Goal: Find contact information: Find contact information

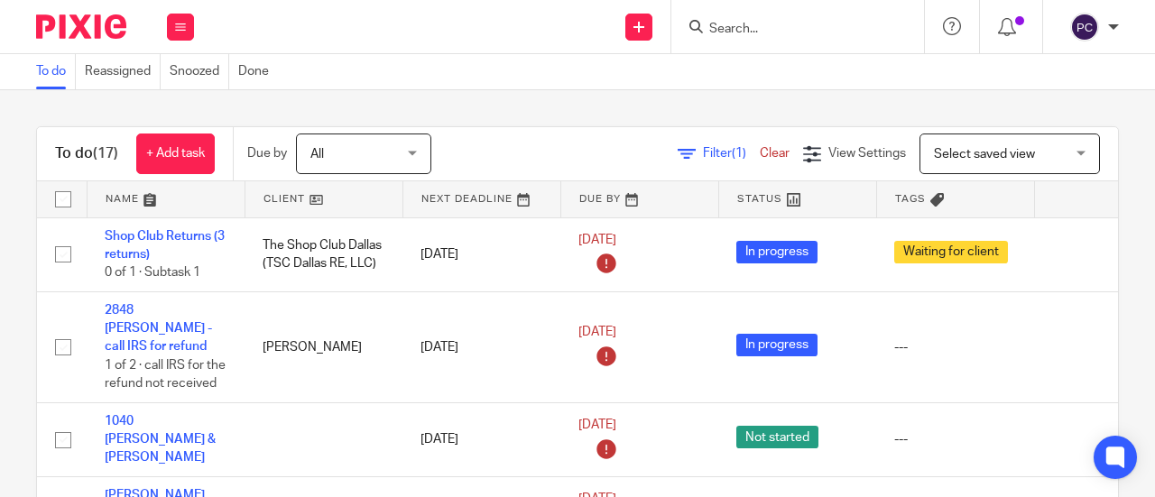
click at [722, 32] on input "Search" at bounding box center [788, 30] width 162 height 16
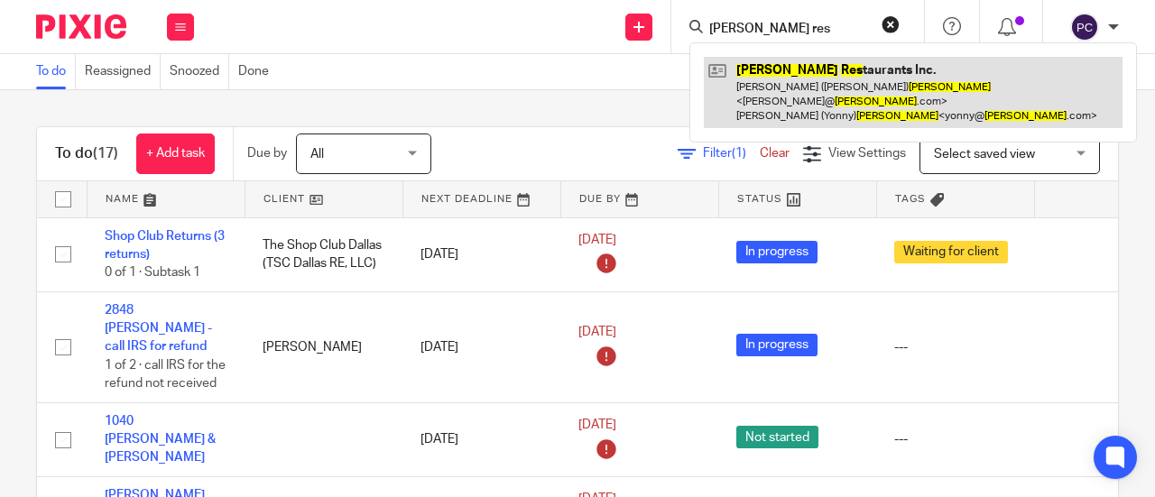
type input "demeris res"
click at [790, 97] on link at bounding box center [913, 92] width 419 height 71
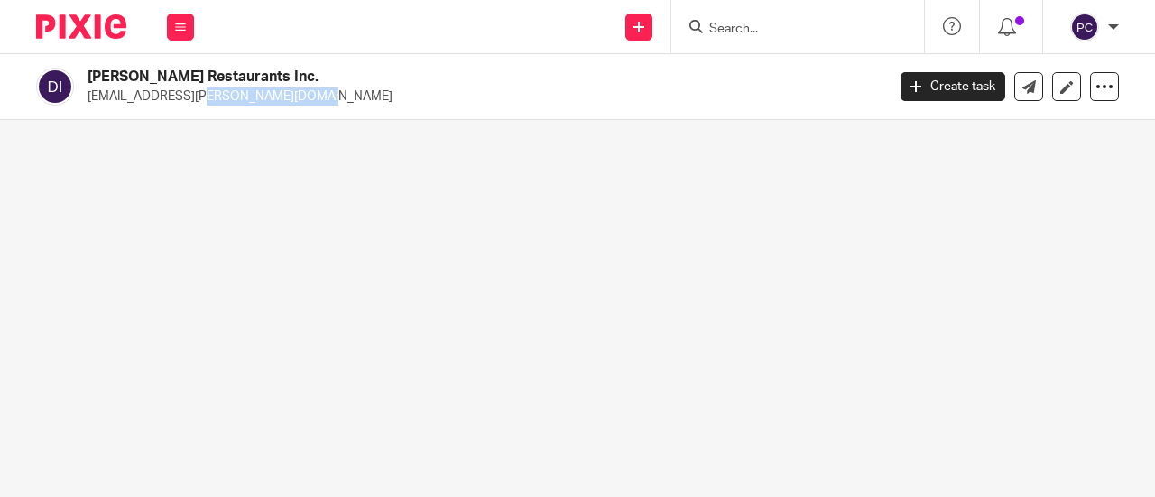
drag, startPoint x: 90, startPoint y: 98, endPoint x: 226, endPoint y: 107, distance: 136.5
click at [226, 107] on div "[PERSON_NAME] Restaurants Inc. [EMAIL_ADDRESS][PERSON_NAME][DOMAIN_NAME] Create…" at bounding box center [577, 87] width 1155 height 66
copy p "[EMAIL_ADDRESS][PERSON_NAME][DOMAIN_NAME]"
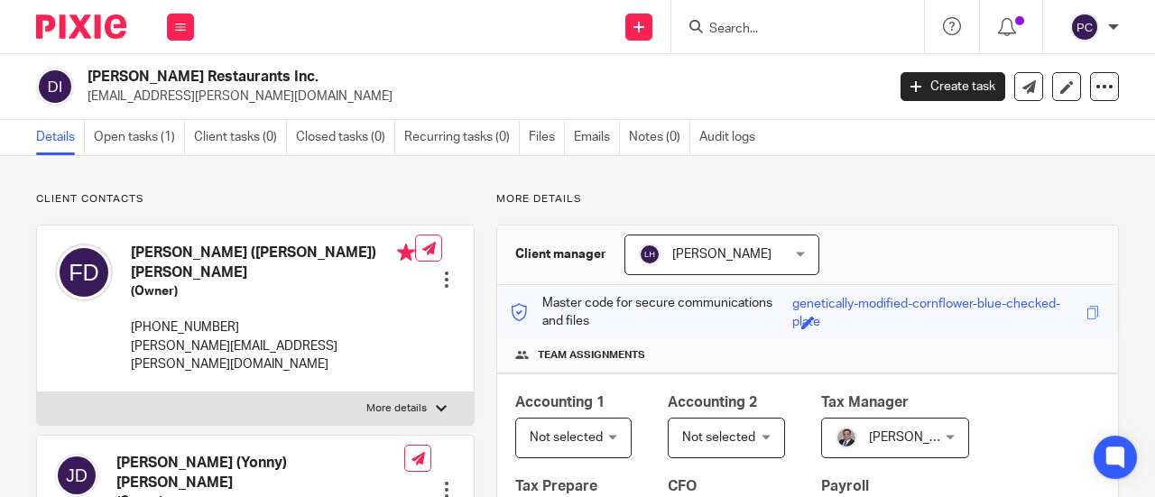
drag, startPoint x: 749, startPoint y: 23, endPoint x: 830, endPoint y: 4, distance: 83.4
click at [748, 23] on input "Search" at bounding box center [788, 30] width 162 height 16
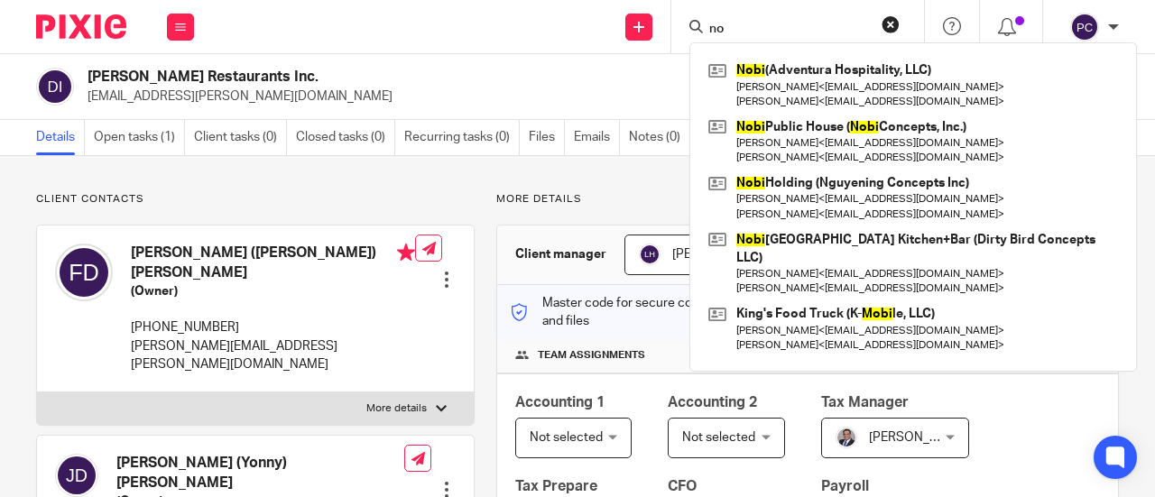
type input "n"
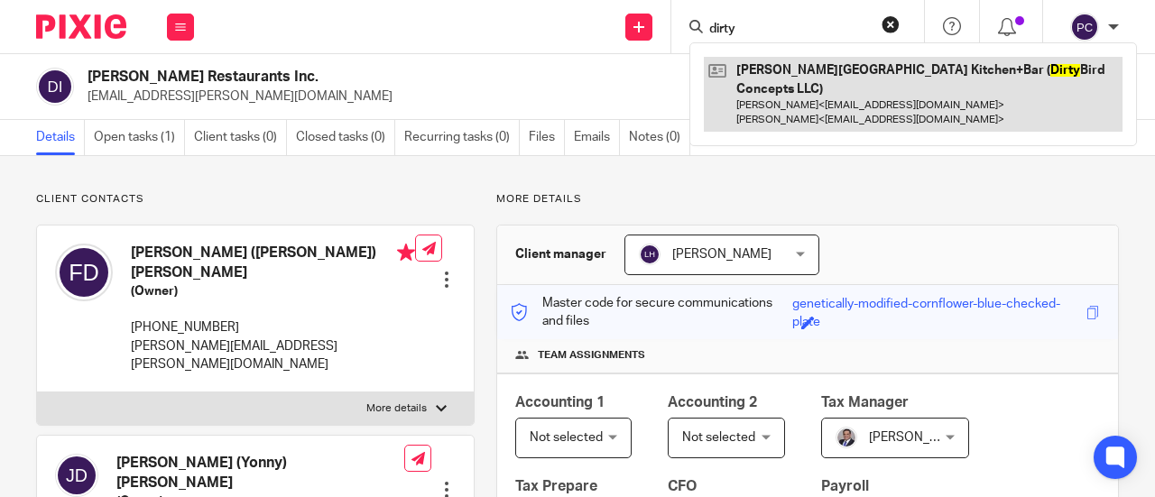
type input "dirty"
click at [805, 86] on link at bounding box center [913, 94] width 419 height 75
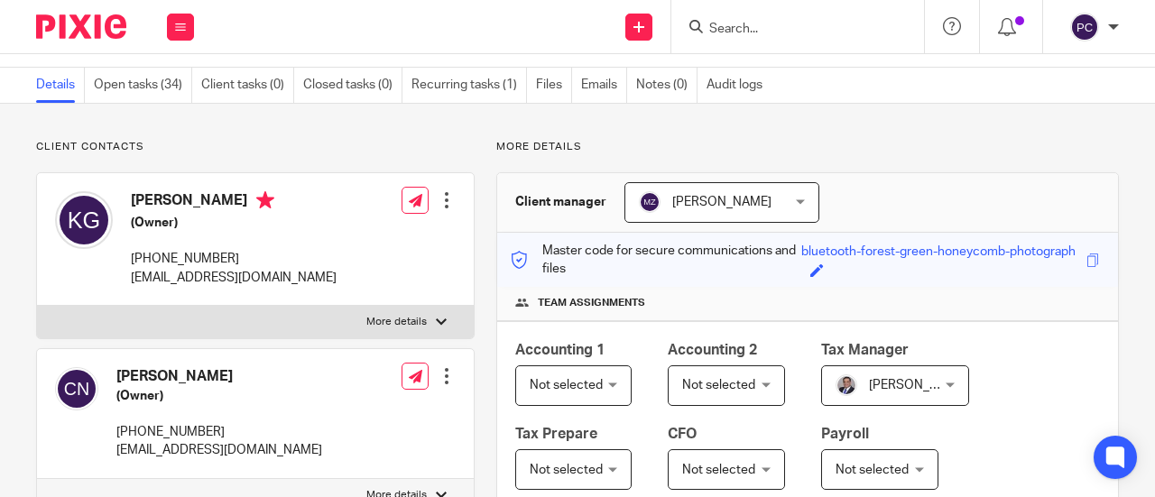
scroll to position [90, 0]
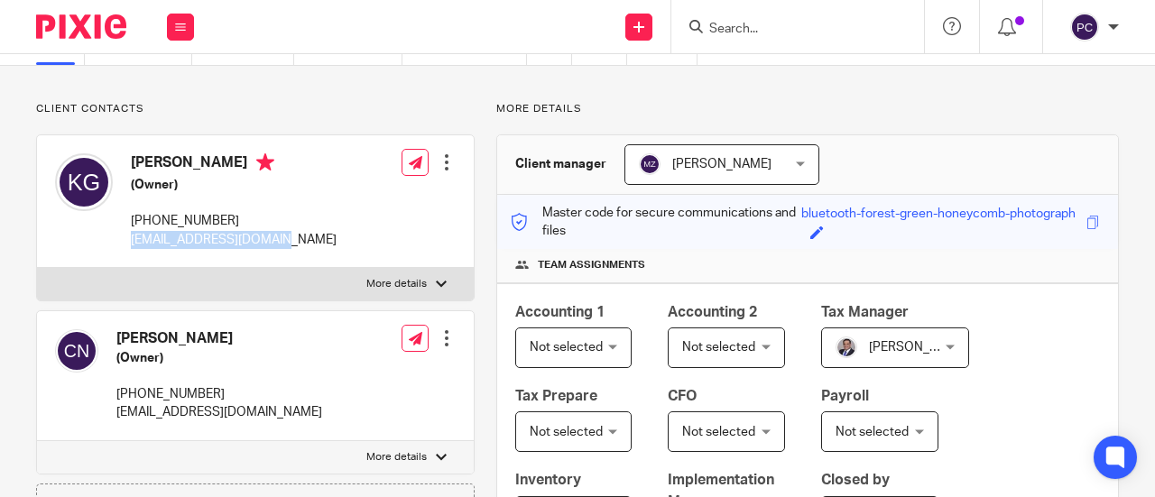
drag, startPoint x: 269, startPoint y: 238, endPoint x: 132, endPoint y: 235, distance: 137.2
click at [132, 235] on div "Kyler Galford (Owner) 281-797-7962 kylergalford@gmail.com Edit contact Create c…" at bounding box center [255, 201] width 437 height 133
copy p "kylergalford@gmail.com"
click at [120, 410] on p "nguyenccharles@gmail.com" at bounding box center [219, 412] width 206 height 18
drag, startPoint x: 274, startPoint y: 410, endPoint x: 141, endPoint y: 414, distance: 133.6
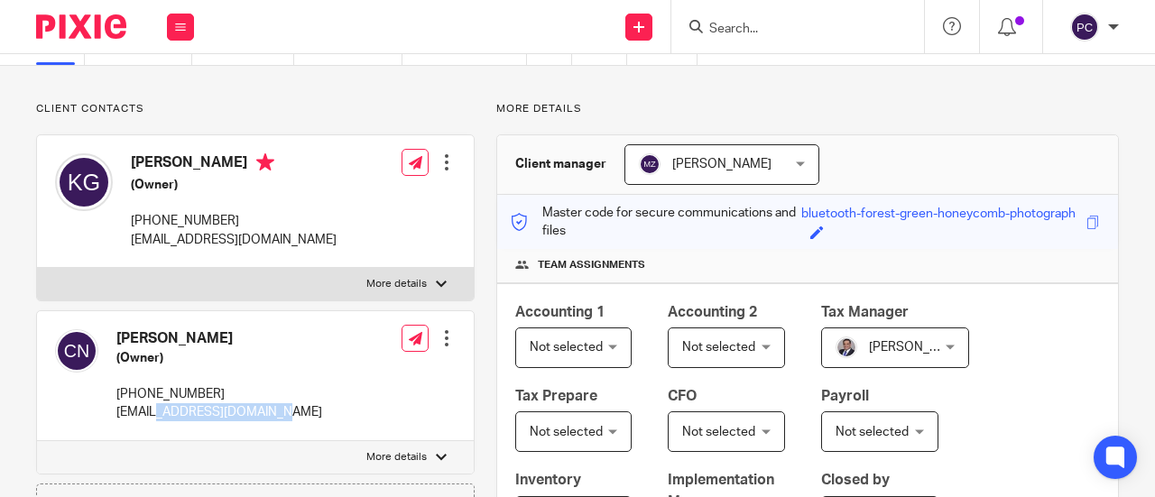
click at [150, 414] on p "nguyenccharles@gmail.com" at bounding box center [219, 412] width 206 height 18
click at [138, 414] on p "[EMAIL_ADDRESS][DOMAIN_NAME]" at bounding box center [219, 412] width 206 height 18
click at [124, 414] on p "[EMAIL_ADDRESS][DOMAIN_NAME]" at bounding box center [219, 412] width 206 height 18
drag, startPoint x: 280, startPoint y: 414, endPoint x: 115, endPoint y: 414, distance: 165.1
click at [115, 414] on div "Charles Nguyen (Owner) 949-278-3434 nguyenccharles@gmail.com Edit contact Creat…" at bounding box center [255, 376] width 437 height 130
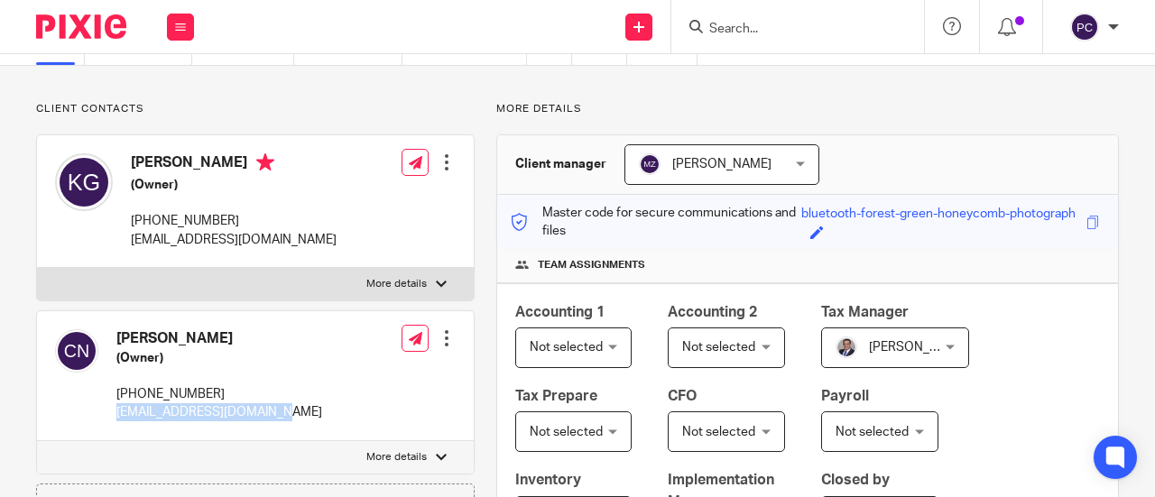
copy p "[EMAIL_ADDRESS][DOMAIN_NAME]"
click at [543, 22] on div "Send new email Create task Add client Request signature Get Support Contact Sup…" at bounding box center [683, 26] width 943 height 53
click at [787, 30] on input "Search" at bounding box center [788, 30] width 162 height 16
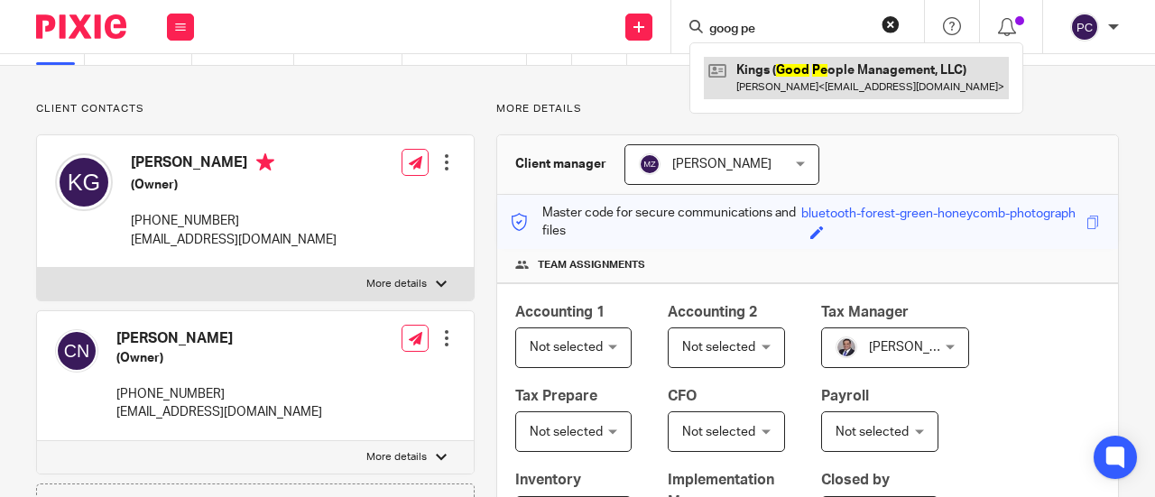
type input "goog pe"
click at [839, 65] on link at bounding box center [856, 77] width 305 height 41
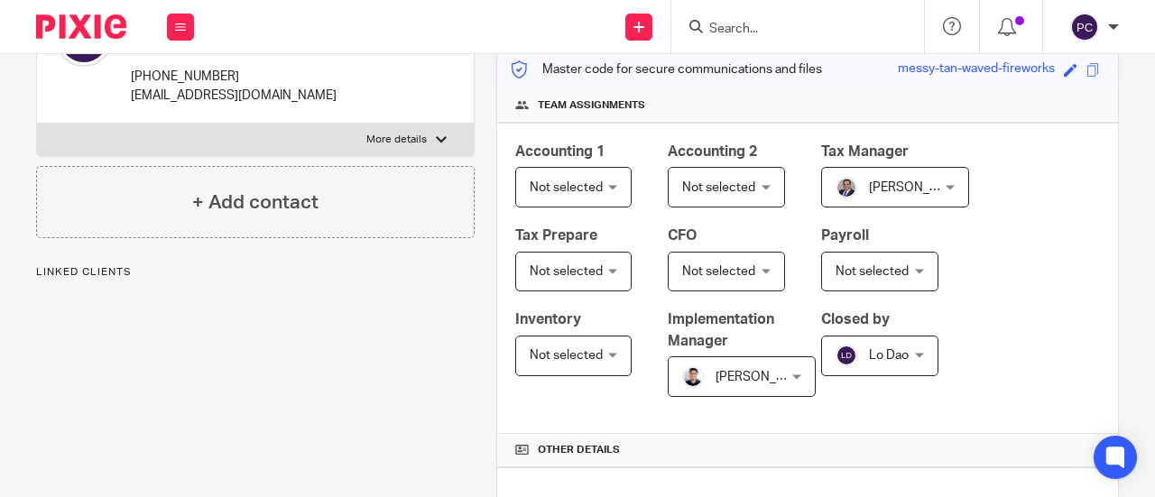
scroll to position [90, 0]
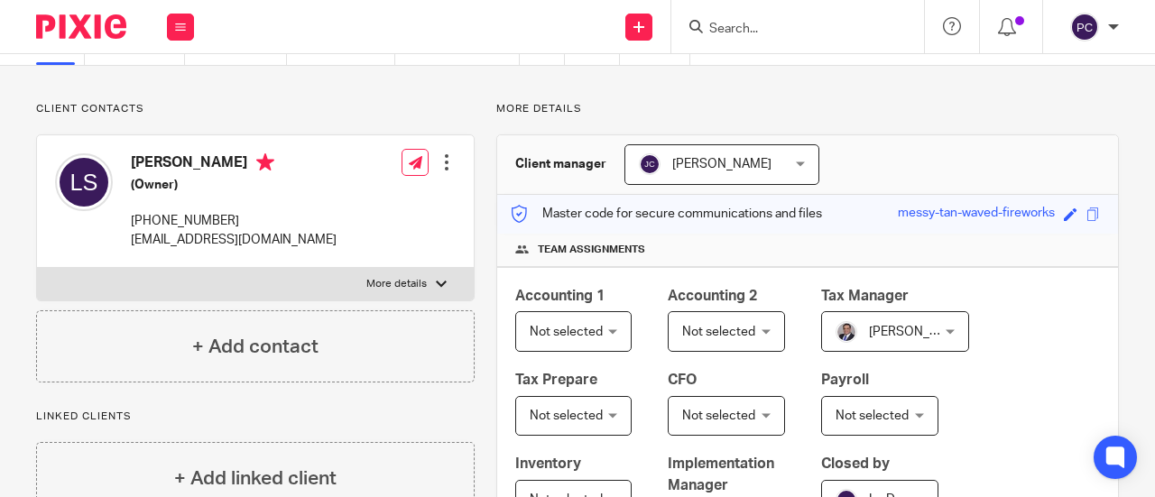
drag, startPoint x: 340, startPoint y: 236, endPoint x: 207, endPoint y: 230, distance: 132.8
click at [207, 230] on div "[PERSON_NAME] (Owner) [PHONE_NUMBER] [EMAIL_ADDRESS][DOMAIN_NAME] Edit contact …" at bounding box center [255, 201] width 437 height 133
click at [130, 242] on div "Leo Spann (Owner) 254-214-3263 leospann@kingschickenwings.com" at bounding box center [195, 201] width 281 height 114
click at [134, 242] on p "[EMAIL_ADDRESS][DOMAIN_NAME]" at bounding box center [234, 240] width 206 height 18
click at [136, 242] on p "[EMAIL_ADDRESS][DOMAIN_NAME]" at bounding box center [234, 240] width 206 height 18
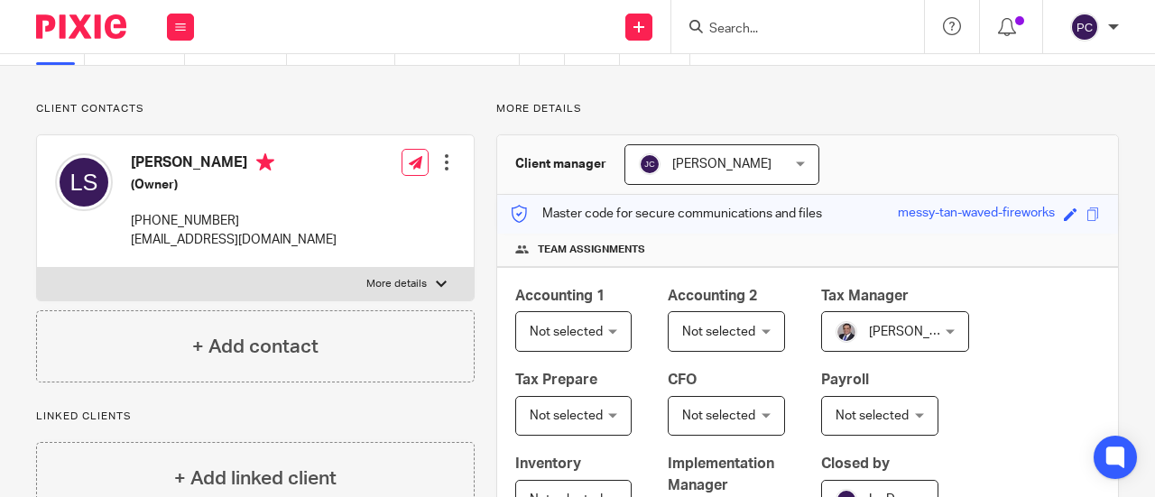
click at [136, 242] on p "[EMAIL_ADDRESS][DOMAIN_NAME]" at bounding box center [234, 240] width 206 height 18
click at [137, 235] on p "[EMAIL_ADDRESS][DOMAIN_NAME]" at bounding box center [234, 240] width 206 height 18
copy div "[EMAIL_ADDRESS][DOMAIN_NAME]"
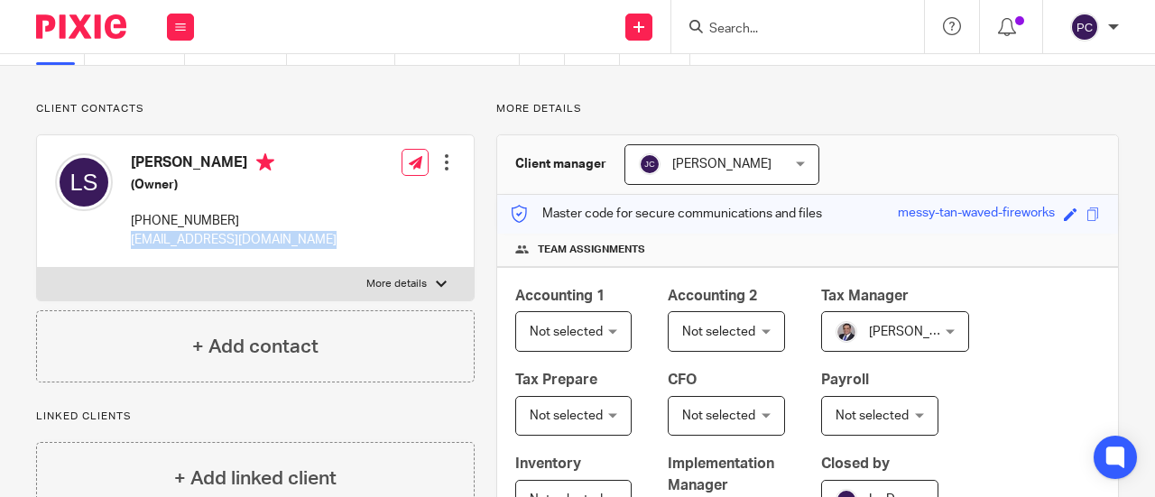
click at [769, 28] on input "Search" at bounding box center [788, 30] width 162 height 16
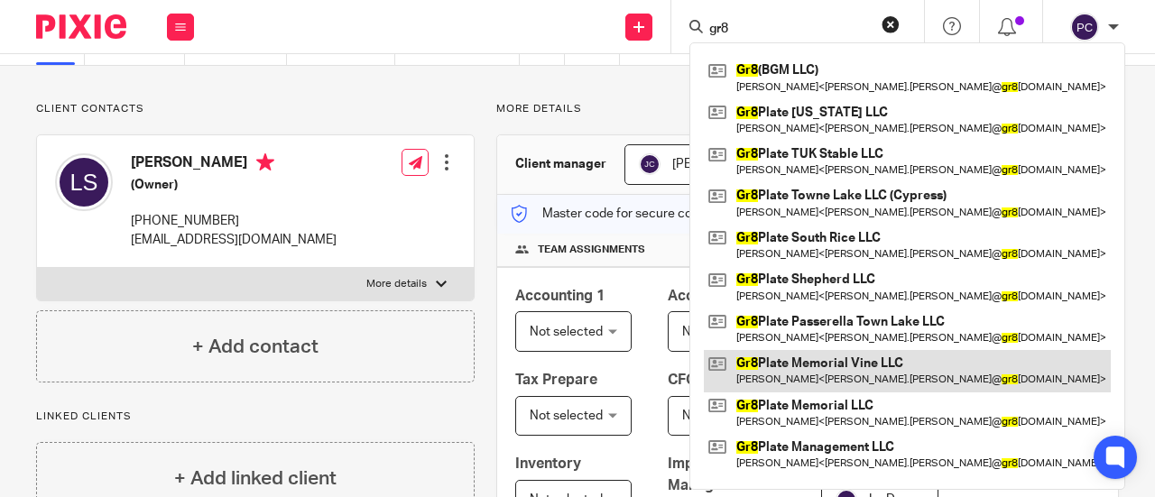
type input "gr8"
click at [821, 380] on link at bounding box center [907, 370] width 407 height 41
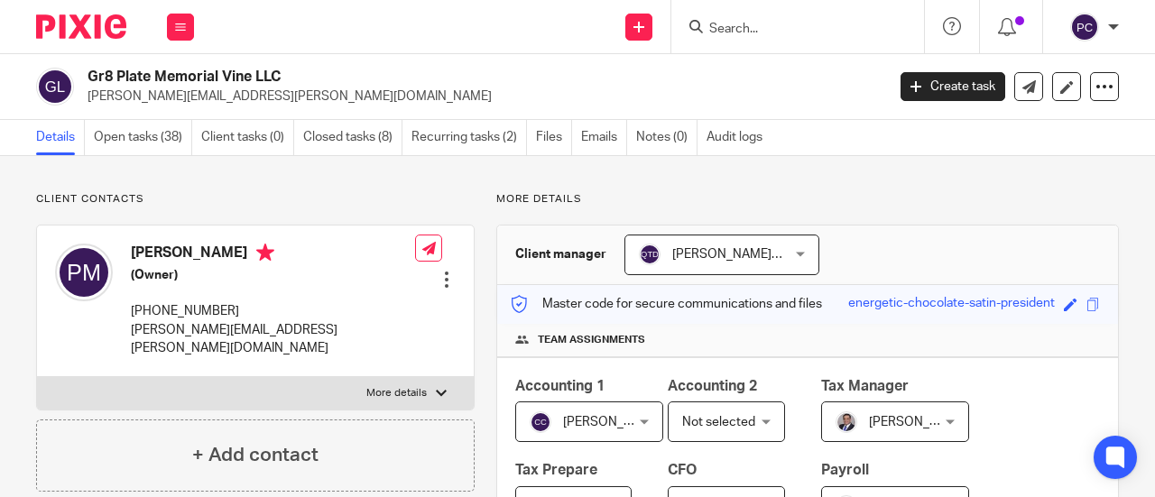
scroll to position [90, 0]
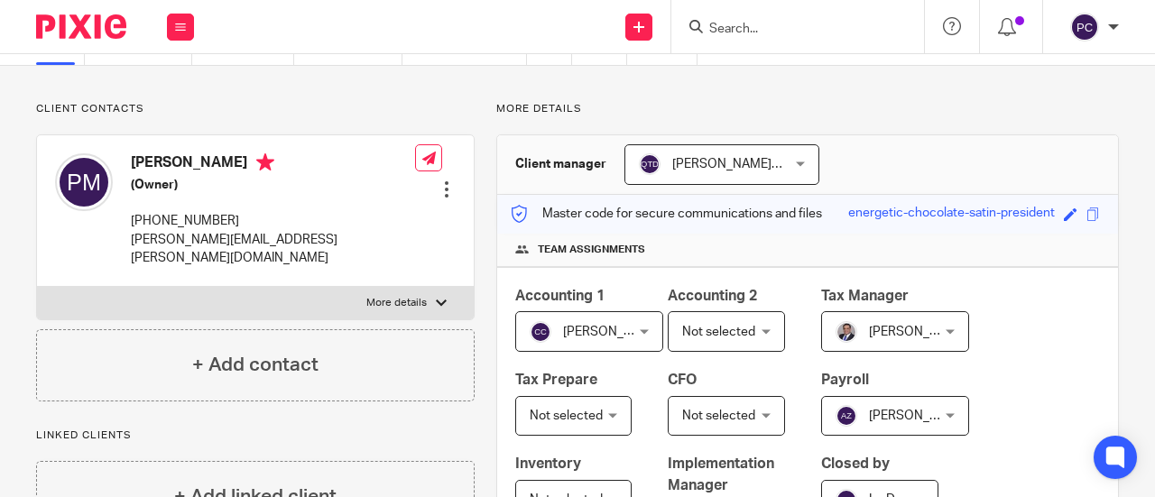
click at [285, 244] on div "Paul Miller (Owner) 713-732-6763 paul.miller@gr8plate.com Edit contact Create c…" at bounding box center [255, 210] width 437 height 151
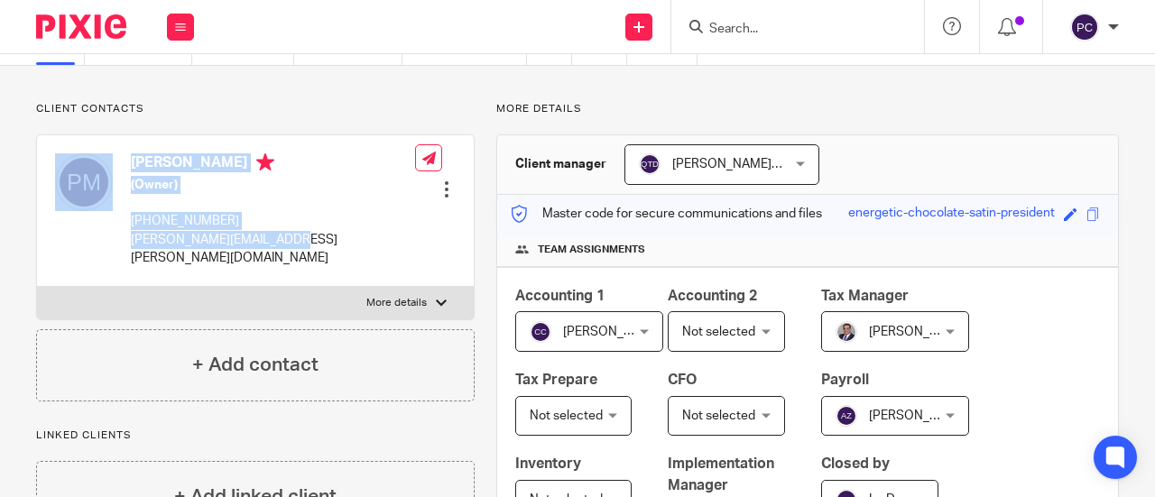
drag, startPoint x: 276, startPoint y: 244, endPoint x: 117, endPoint y: 244, distance: 158.8
click at [117, 244] on div "Paul Miller (Owner) 713-732-6763 paul.miller@gr8plate.com Edit contact Create c…" at bounding box center [255, 210] width 437 height 151
click at [132, 246] on p "paul.miller@gr8plate.com" at bounding box center [273, 249] width 284 height 37
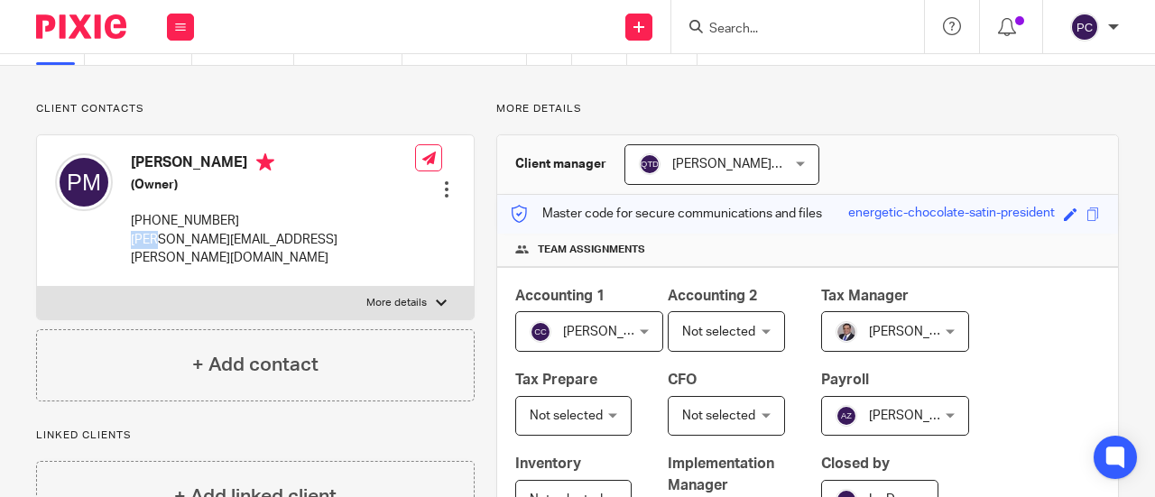
click at [132, 246] on p "paul.miller@gr8plate.com" at bounding box center [273, 249] width 284 height 37
click at [257, 239] on p "paul.miller@gr8plate.com" at bounding box center [273, 249] width 284 height 37
click at [258, 239] on p "paul.miller@gr8plate.com" at bounding box center [273, 249] width 284 height 37
click at [274, 239] on p "paul.miller@gr8plate.com" at bounding box center [273, 249] width 284 height 37
drag, startPoint x: 233, startPoint y: 239, endPoint x: 236, endPoint y: 255, distance: 16.6
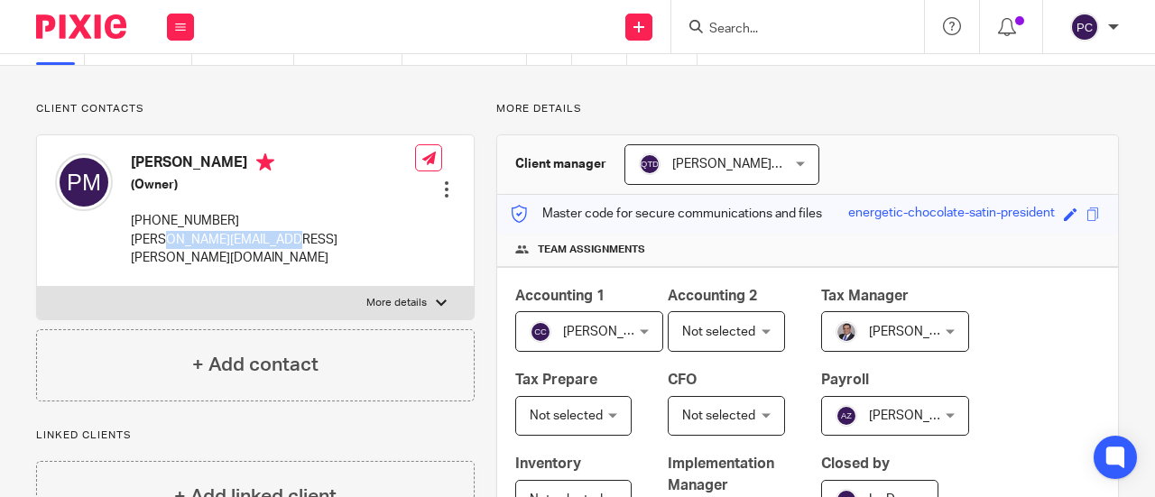
click at [159, 244] on p "paul.miller@gr8plate.com" at bounding box center [273, 249] width 284 height 37
drag, startPoint x: 272, startPoint y: 244, endPoint x: 132, endPoint y: 244, distance: 139.8
click at [132, 244] on p "paul.miller@gr8plate.com" at bounding box center [273, 249] width 284 height 37
copy p "paul.miller@gr8plate.com"
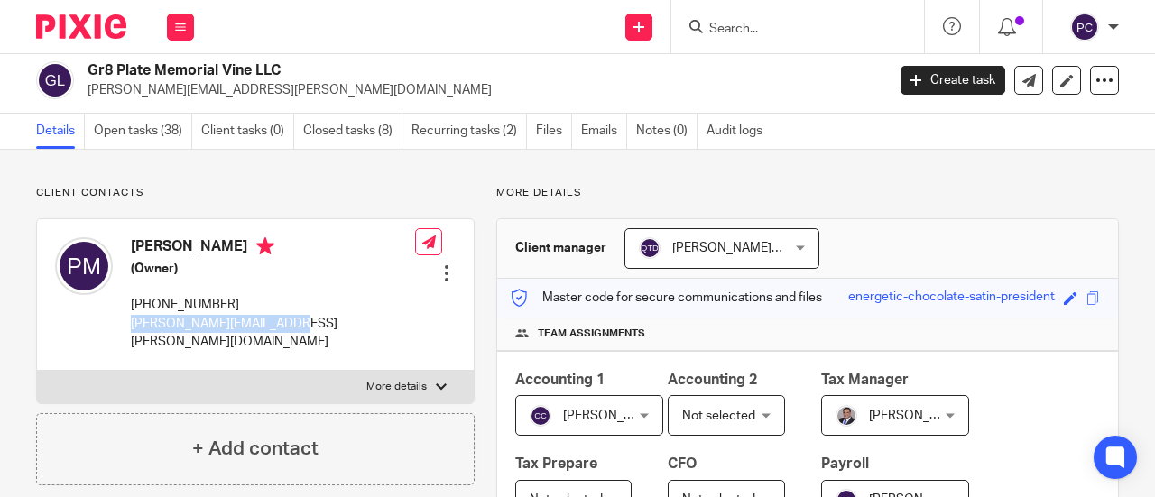
scroll to position [0, 0]
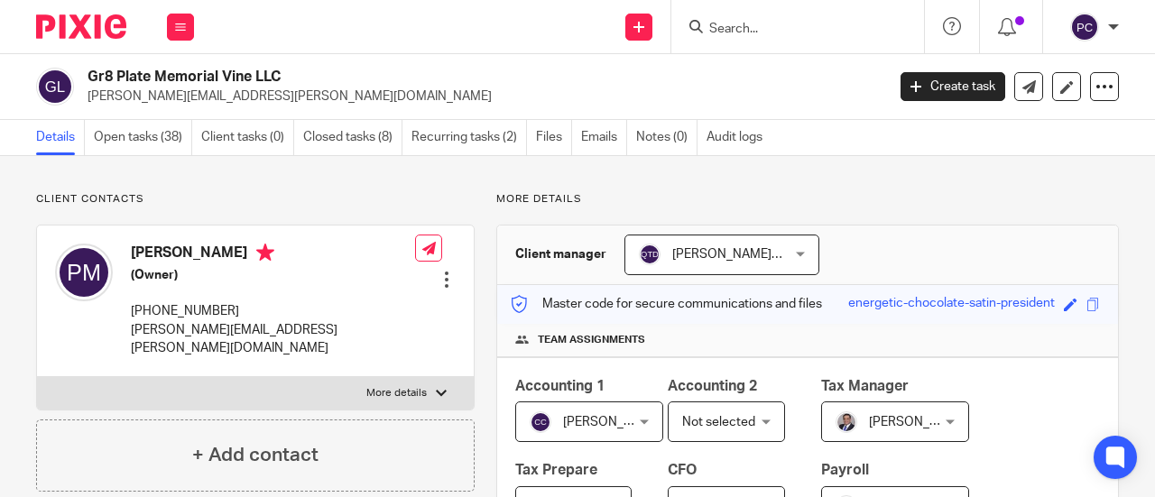
click at [743, 27] on input "Search" at bounding box center [788, 30] width 162 height 16
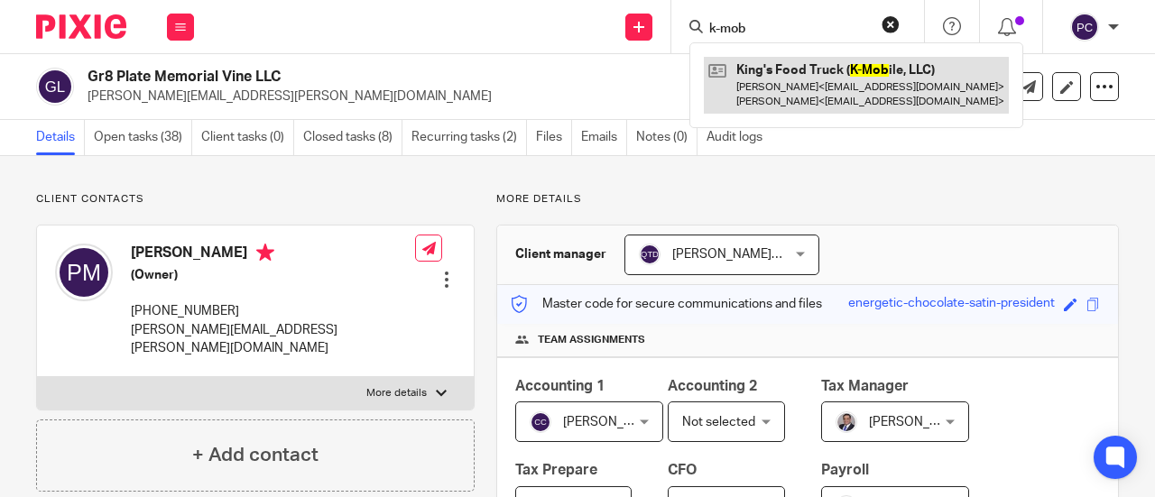
type input "k-mob"
click at [756, 78] on link at bounding box center [856, 85] width 305 height 56
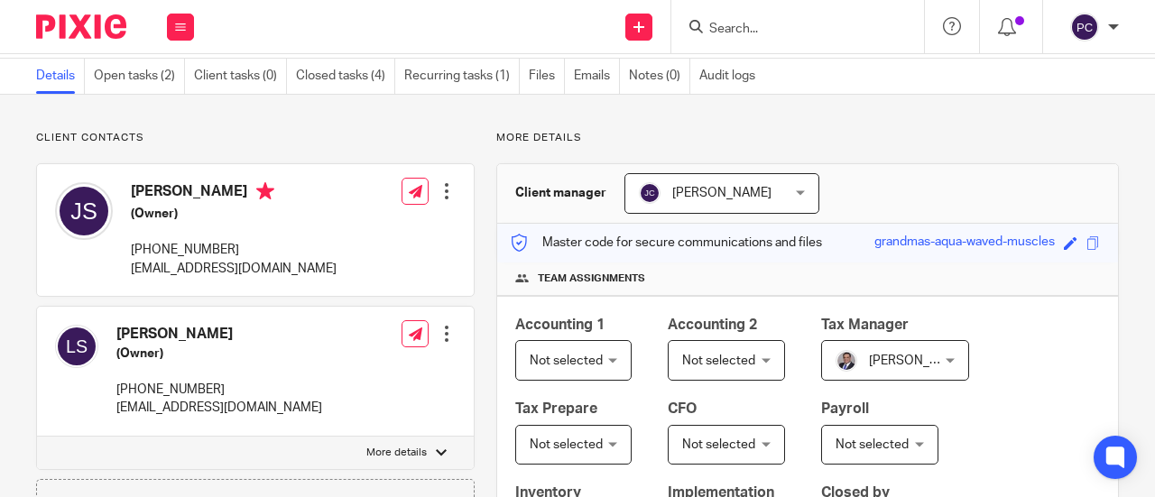
scroll to position [90, 0]
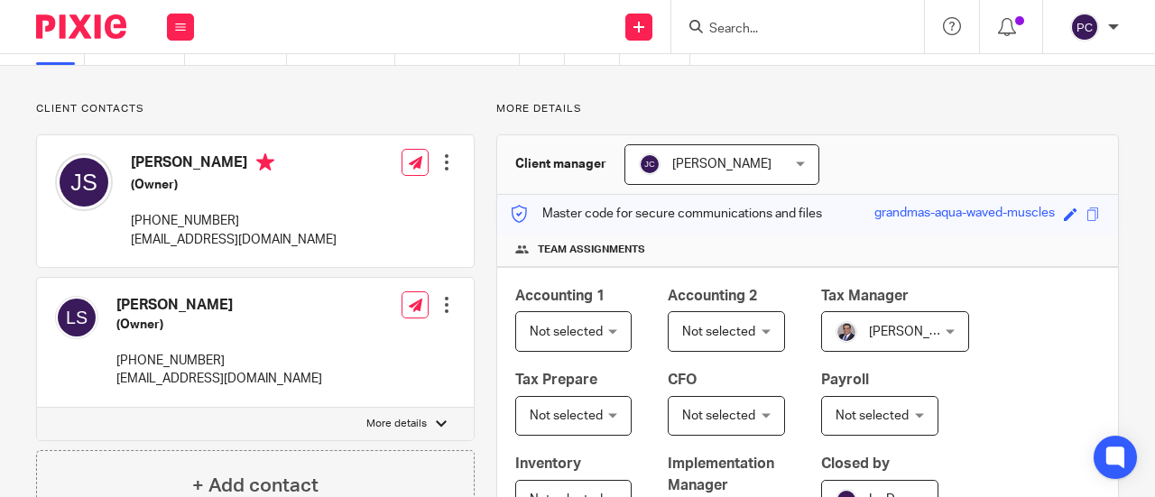
click at [125, 242] on div "Jenee Spann (Owner) 214-793-9442 homeoffice@kingschickenwings.com" at bounding box center [195, 201] width 281 height 114
drag, startPoint x: 125, startPoint y: 242, endPoint x: 349, endPoint y: 252, distance: 223.9
click at [349, 252] on div "Jenee Spann (Owner) 214-793-9442 homeoffice@kingschickenwings.com Edit contact …" at bounding box center [255, 201] width 437 height 132
copy div "homeoffice@kingschickenwings.com"
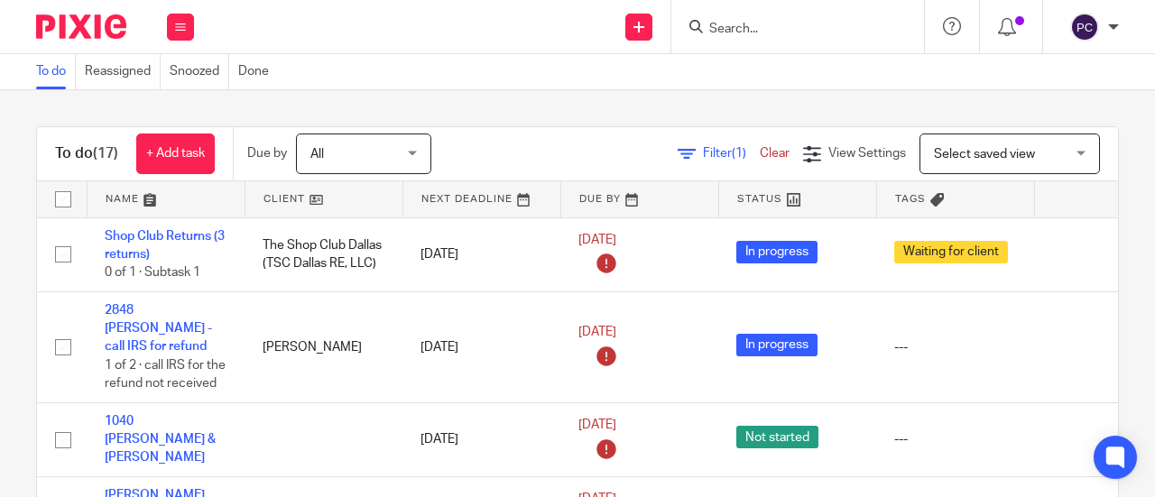
click at [747, 23] on input "Search" at bounding box center [788, 30] width 162 height 16
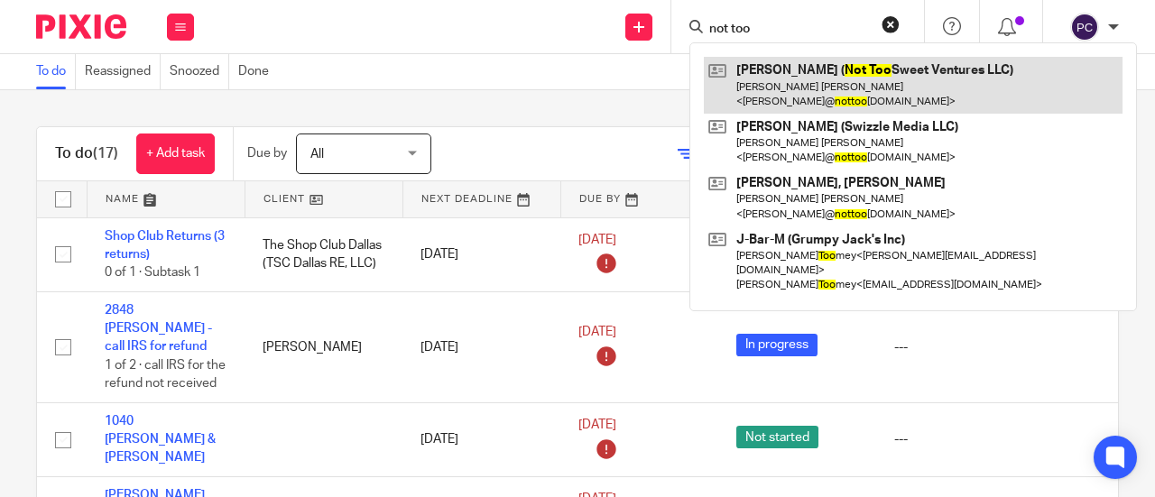
type input "not too"
click at [778, 77] on link at bounding box center [913, 85] width 419 height 56
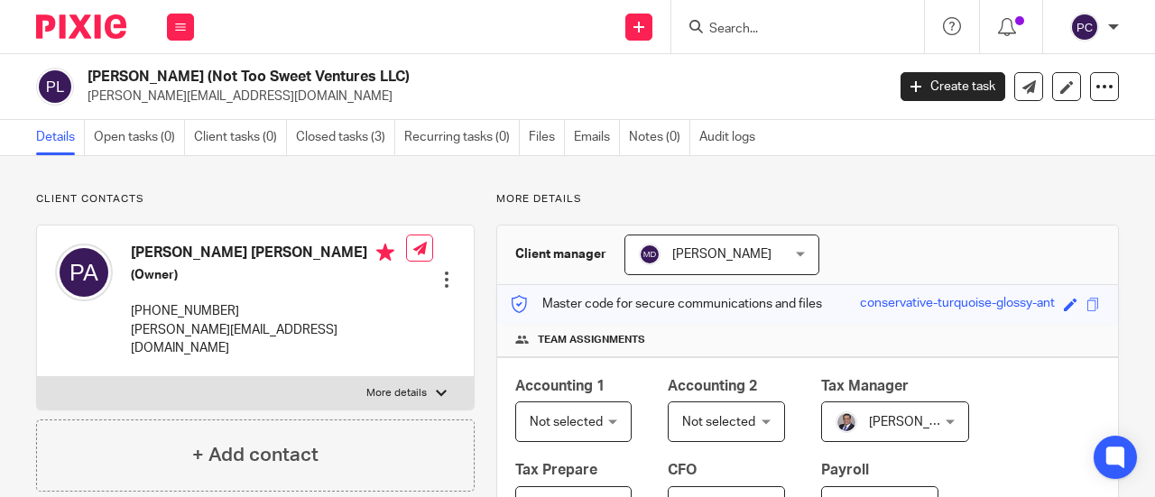
click at [299, 332] on p "[PERSON_NAME][EMAIL_ADDRESS][DOMAIN_NAME]" at bounding box center [268, 339] width 275 height 37
drag, startPoint x: 299, startPoint y: 332, endPoint x: 252, endPoint y: 332, distance: 47.8
click at [256, 332] on p "[PERSON_NAME][EMAIL_ADDRESS][DOMAIN_NAME]" at bounding box center [268, 339] width 275 height 37
click at [126, 334] on div "[PERSON_NAME] [PERSON_NAME] (Owner) [PHONE_NUMBER] [PERSON_NAME][EMAIL_ADDRESS]…" at bounding box center [230, 301] width 351 height 132
click at [124, 333] on div "[PERSON_NAME] [PERSON_NAME] (Owner) [PHONE_NUMBER] [PERSON_NAME][EMAIL_ADDRESS]…" at bounding box center [230, 301] width 351 height 132
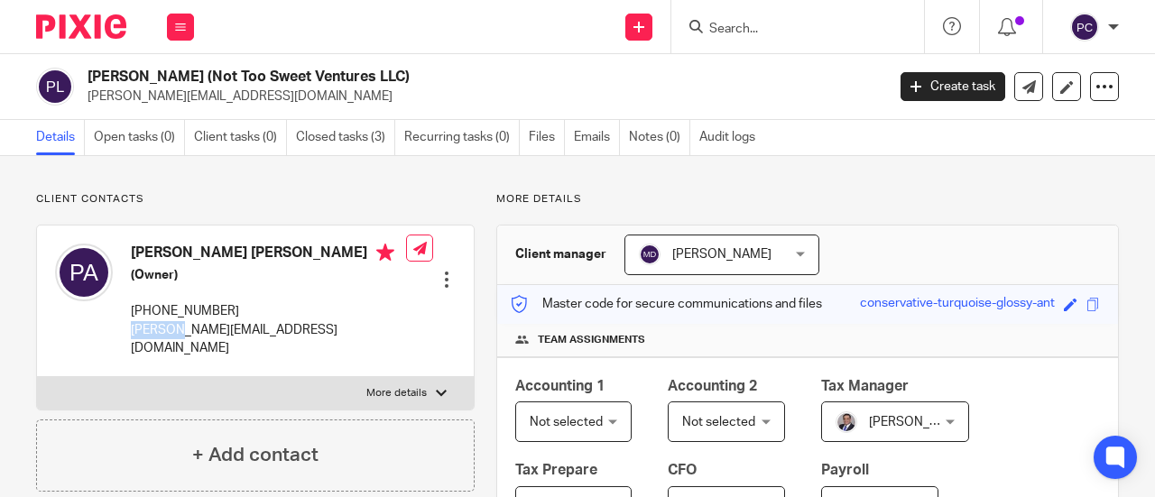
click at [131, 329] on p "[PERSON_NAME][EMAIL_ADDRESS][DOMAIN_NAME]" at bounding box center [268, 339] width 275 height 37
